Goal: Information Seeking & Learning: Find specific page/section

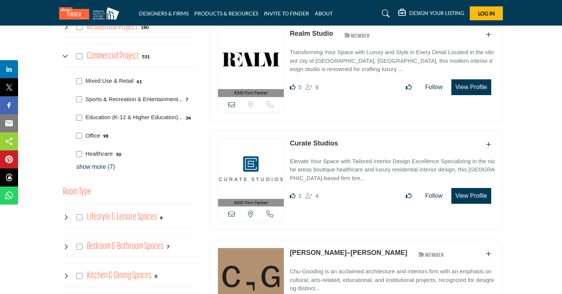
scroll to position [337, 0]
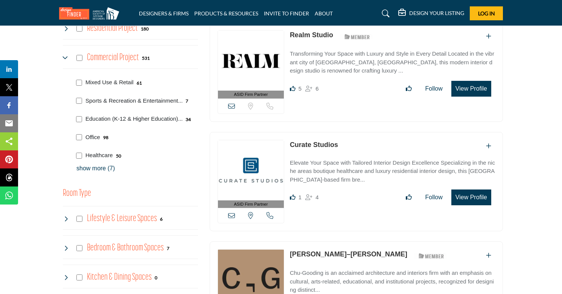
click at [302, 144] on link "Curate Studios" at bounding box center [314, 145] width 48 height 8
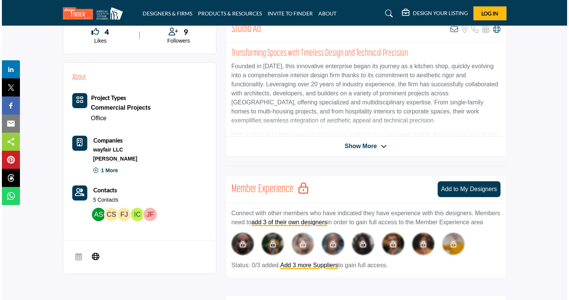
scroll to position [202, 0]
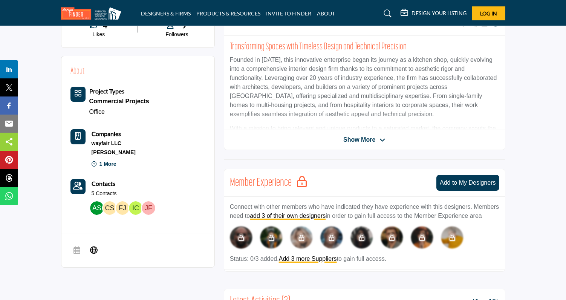
click at [106, 208] on img at bounding box center [110, 208] width 14 height 14
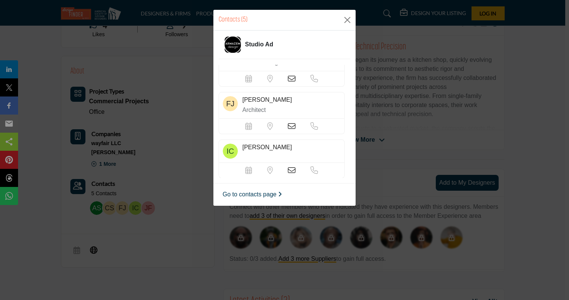
scroll to position [79, 0]
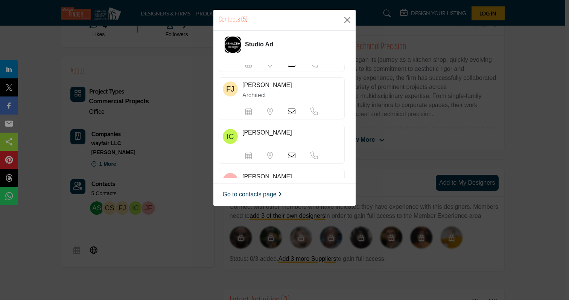
click at [288, 154] on icon at bounding box center [292, 156] width 8 height 8
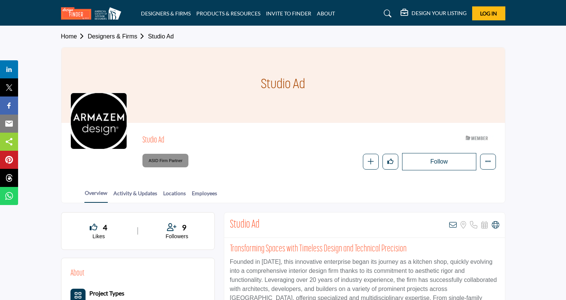
click at [272, 161] on div "Follow Following Message Recommend Add to My Suppliers Claim Listing Report Pag…" at bounding box center [372, 161] width 247 height 17
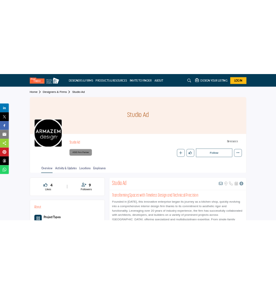
scroll to position [39, 0]
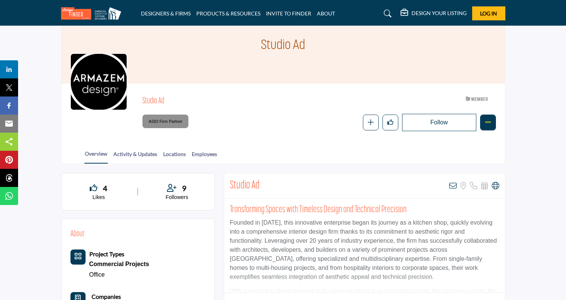
click at [487, 125] on button "Featured" at bounding box center [488, 122] width 16 height 16
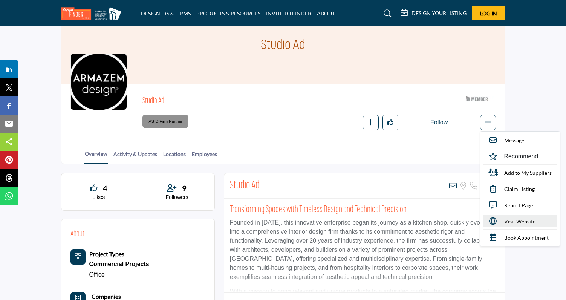
click at [520, 221] on span "Visit Website" at bounding box center [519, 221] width 31 height 8
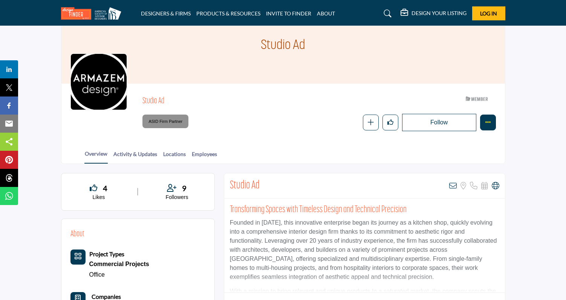
click at [486, 119] on icon "More details" at bounding box center [488, 122] width 6 height 6
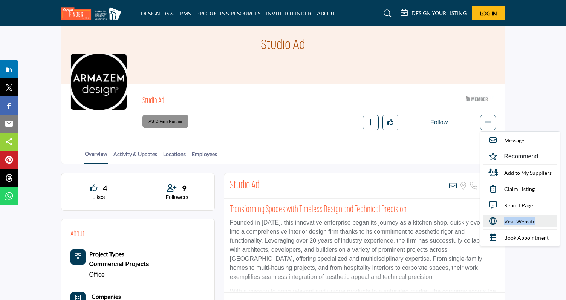
click at [503, 220] on link "Visit Website" at bounding box center [520, 221] width 74 height 12
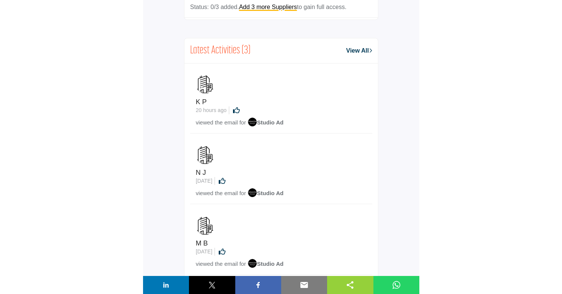
scroll to position [0, 0]
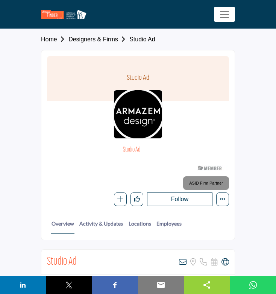
click at [8, 77] on section "Home Designers & Firms Studio Ad Studio Ad Studio Ad ASID Member who supports a…" at bounding box center [138, 135] width 276 height 212
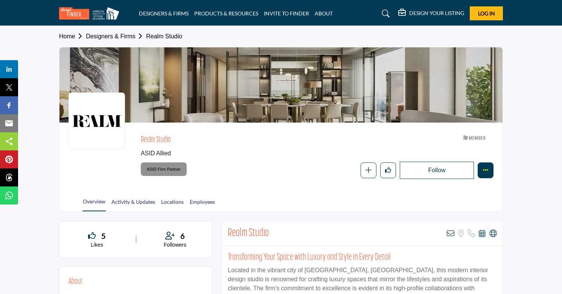
click at [488, 164] on button "Featured" at bounding box center [486, 171] width 16 height 16
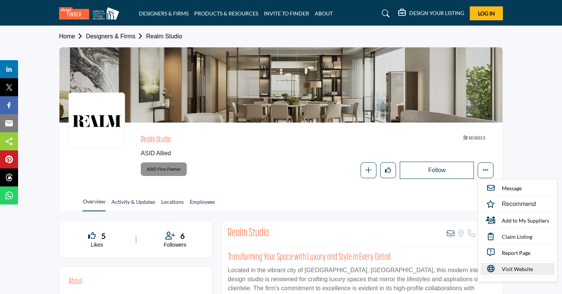
click at [518, 268] on span "Visit Website" at bounding box center [517, 269] width 31 height 8
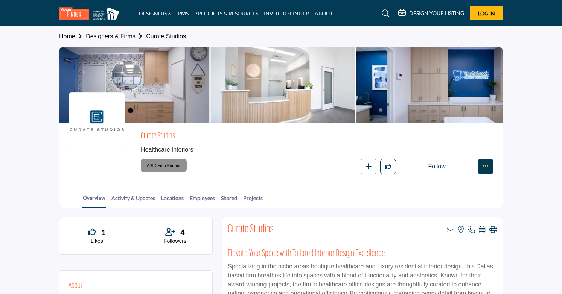
click at [485, 167] on icon "More details" at bounding box center [486, 166] width 6 height 6
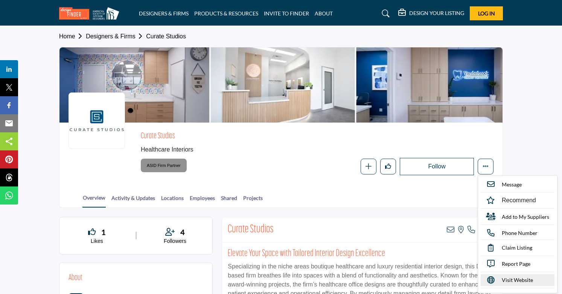
click at [528, 279] on span "Visit Website" at bounding box center [517, 280] width 31 height 8
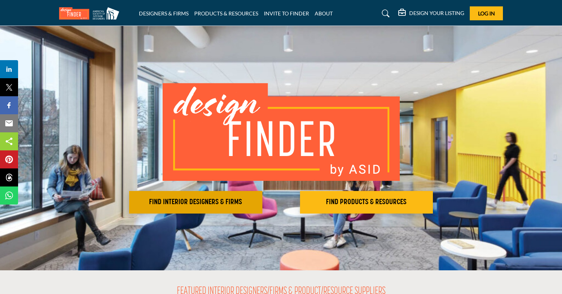
click at [232, 198] on h2 "FIND INTERIOR DESIGNERS & FIRMS" at bounding box center [195, 202] width 129 height 9
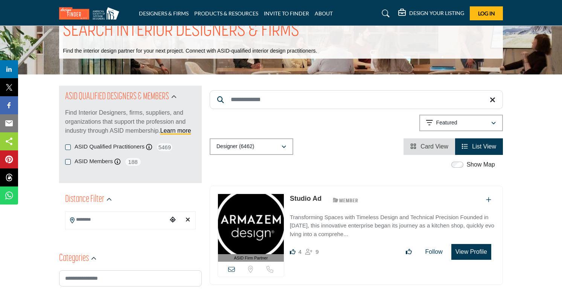
scroll to position [183, 0]
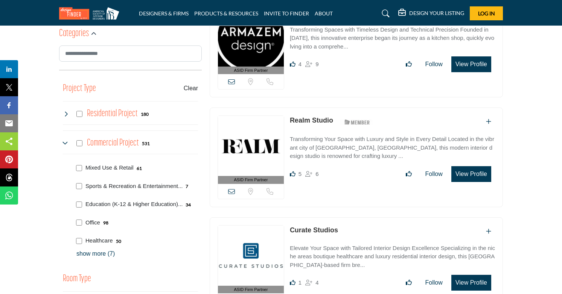
scroll to position [253, 0]
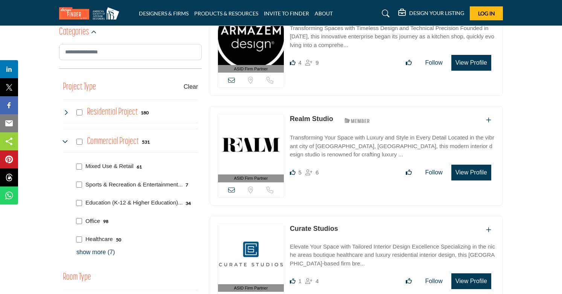
click at [90, 252] on p "show more (7)" at bounding box center [137, 252] width 122 height 9
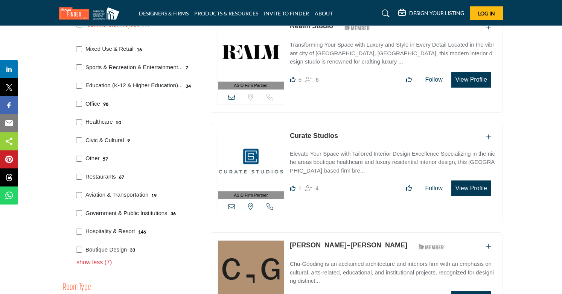
scroll to position [438, 0]
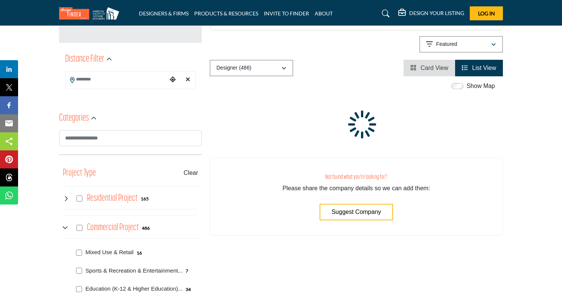
scroll to position [66, 0]
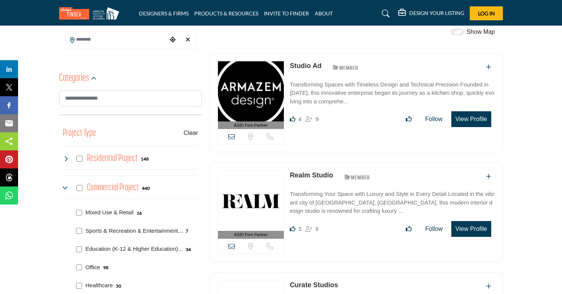
scroll to position [358, 0]
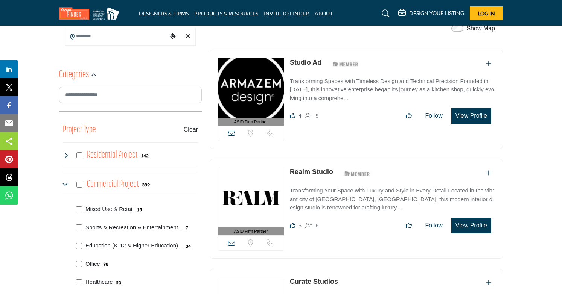
scroll to position [364, 0]
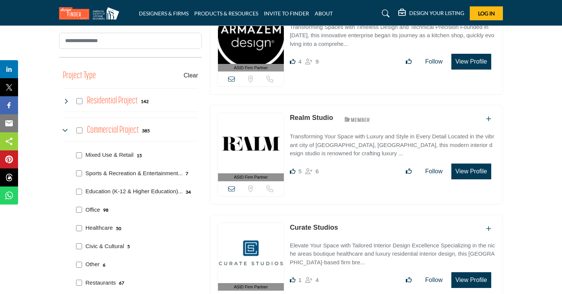
scroll to position [332, 0]
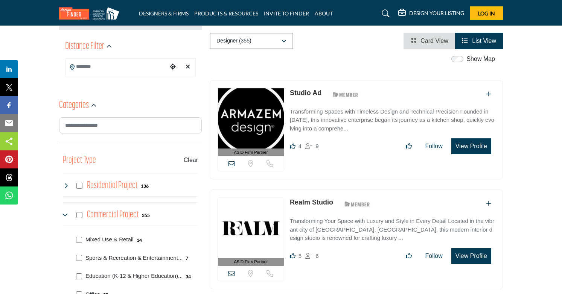
scroll to position [249, 0]
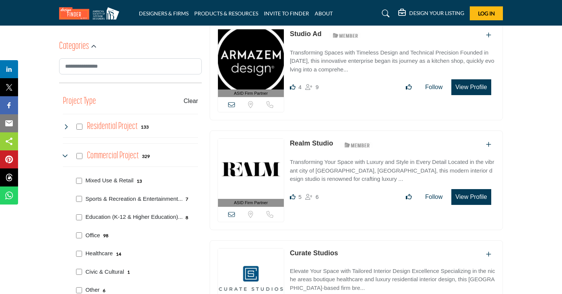
scroll to position [292, 0]
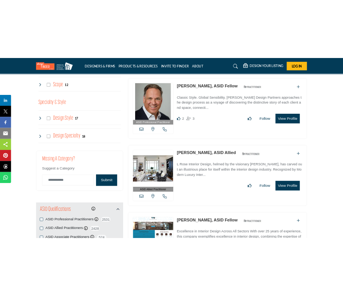
scroll to position [883, 0]
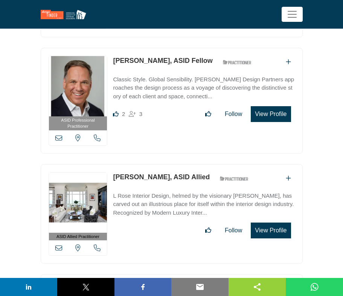
click at [304, 143] on div "ASID Professional Practitioner ASID Professional Practitioners have successfull…" at bounding box center [171, 104] width 271 height 113
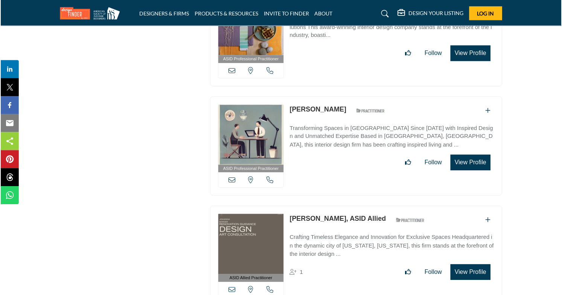
scroll to position [2978, 0]
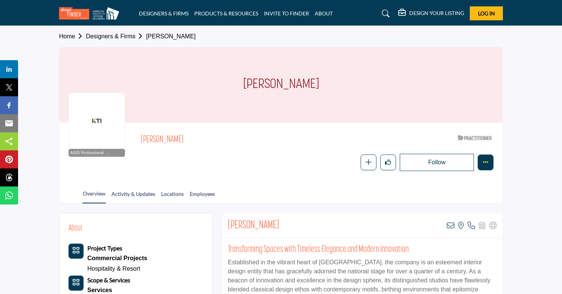
click at [491, 160] on button "Featured" at bounding box center [486, 163] width 16 height 16
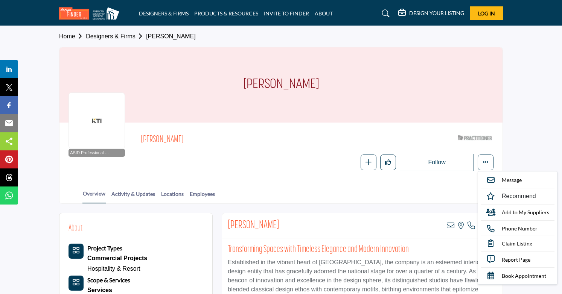
click at [415, 214] on div "Kimberly Timmons-Beutner View email address of this listing View the location o…" at bounding box center [362, 226] width 281 height 25
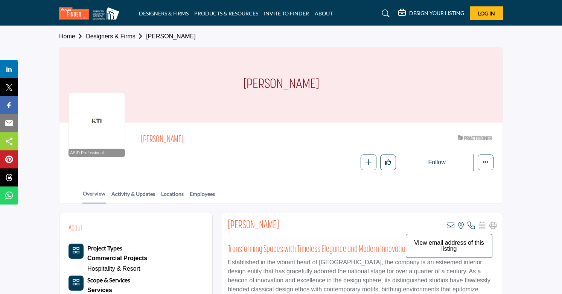
click at [450, 224] on icon at bounding box center [451, 226] width 8 height 8
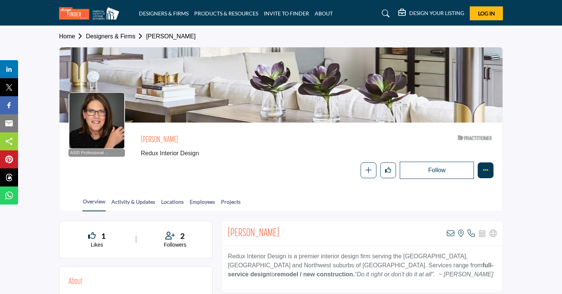
click at [490, 166] on button "Featured" at bounding box center [486, 171] width 16 height 16
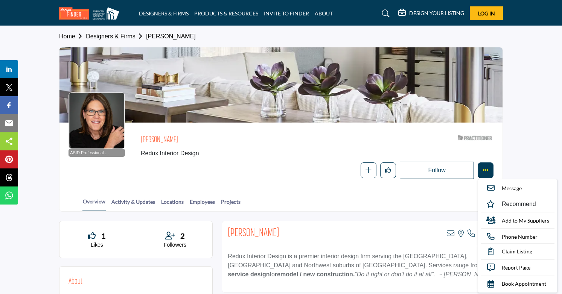
click at [490, 166] on button "Featured" at bounding box center [486, 171] width 16 height 16
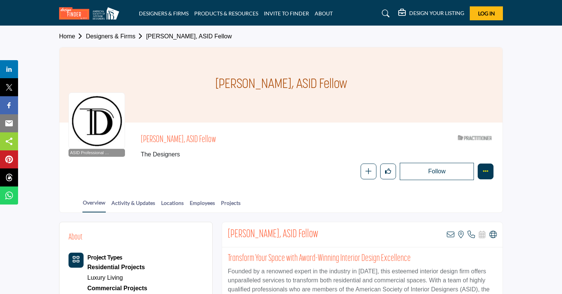
click at [490, 169] on button "Featured" at bounding box center [486, 172] width 16 height 16
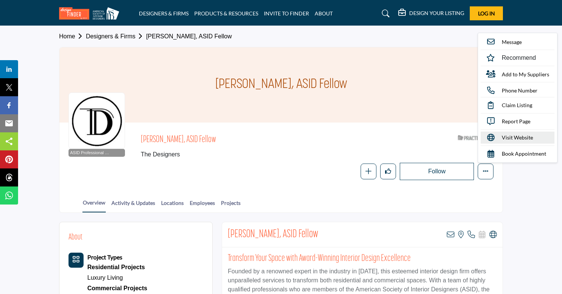
click at [503, 136] on span "Visit Website" at bounding box center [517, 138] width 31 height 8
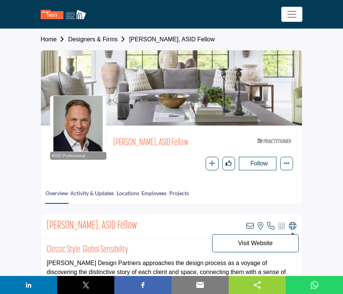
click at [291, 227] on icon at bounding box center [293, 227] width 8 height 8
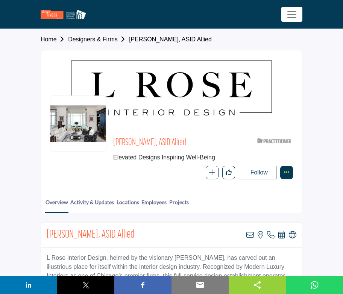
click at [288, 171] on icon "More details" at bounding box center [287, 172] width 6 height 6
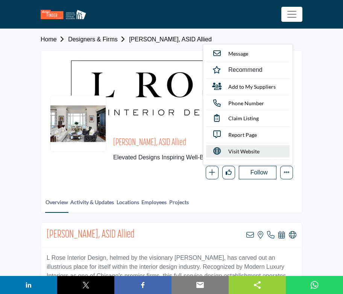
click at [259, 151] on span "Visit Website" at bounding box center [244, 152] width 31 height 8
